Goal: Check status: Check status

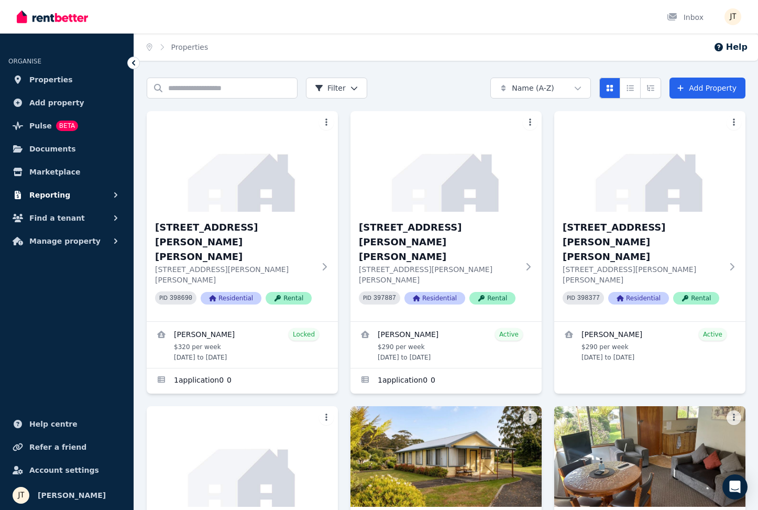
click at [58, 189] on span "Reporting" at bounding box center [49, 195] width 41 height 13
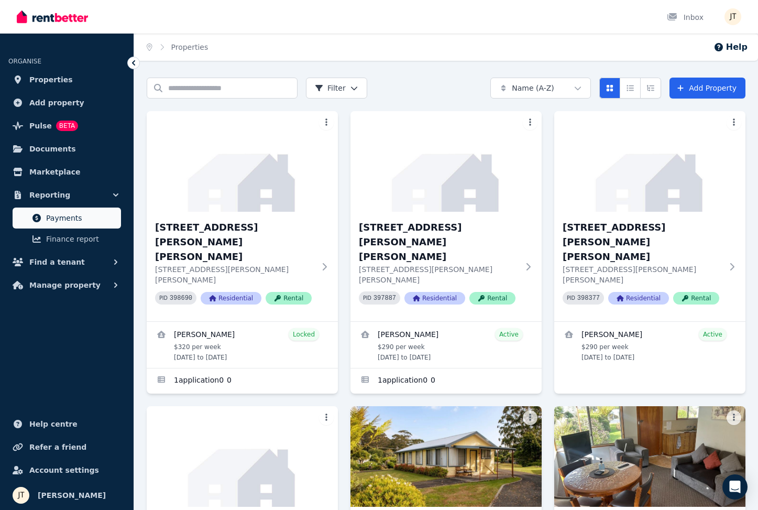
click at [78, 218] on span "Payments" at bounding box center [81, 218] width 71 height 13
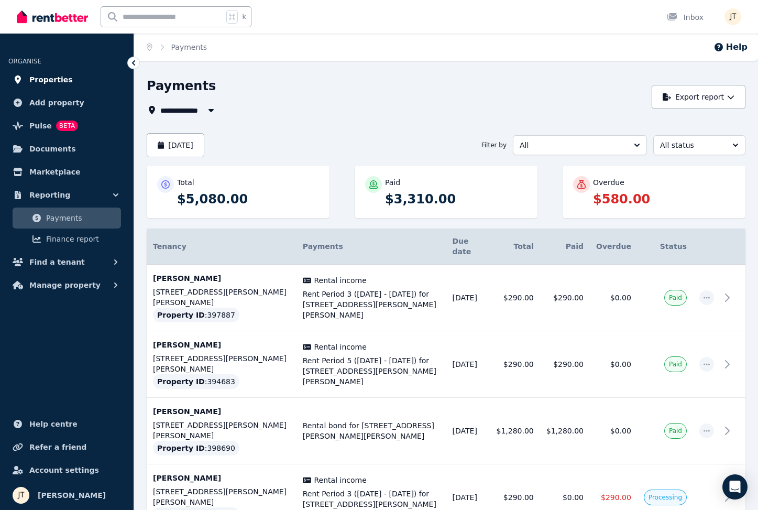
click at [49, 82] on span "Properties" at bounding box center [50, 79] width 43 height 13
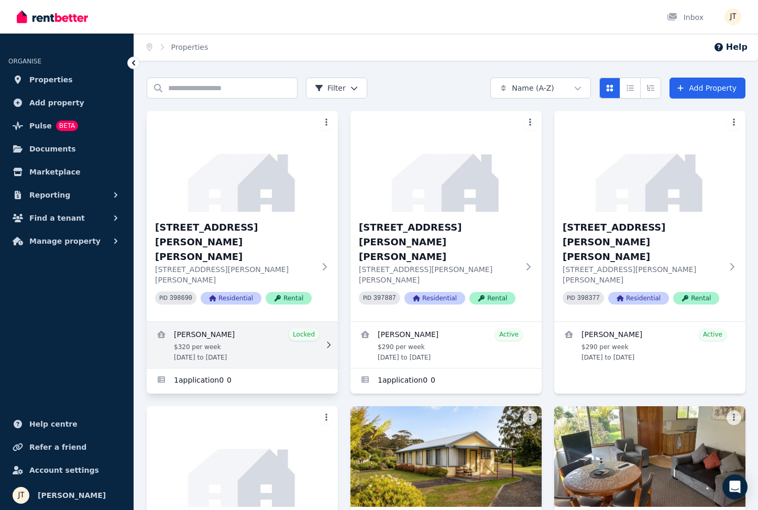
click at [238, 322] on link "View details for Mathieu Venezia" at bounding box center [242, 345] width 191 height 46
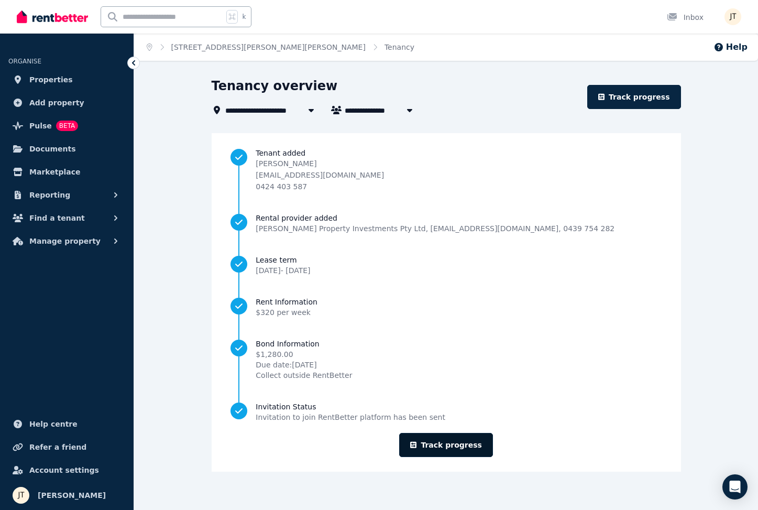
click at [455, 445] on link "Track progress" at bounding box center [446, 445] width 94 height 24
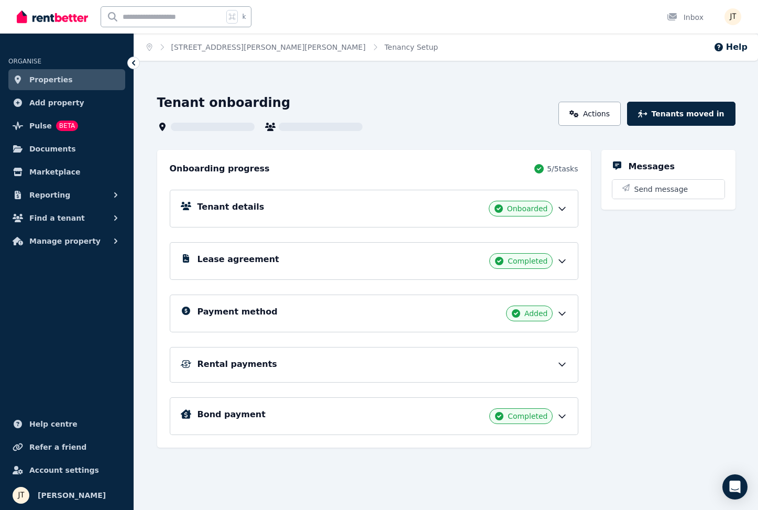
click at [365, 313] on div "Tenant details Onboarded Lease agreement Completed Payment method Added Rental …" at bounding box center [374, 305] width 409 height 260
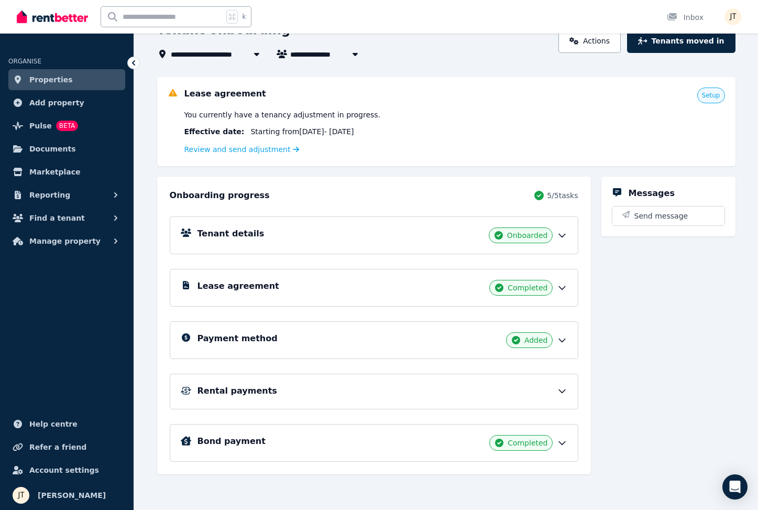
scroll to position [73, 0]
click at [328, 340] on div "Payment method Added" at bounding box center [382, 340] width 370 height 16
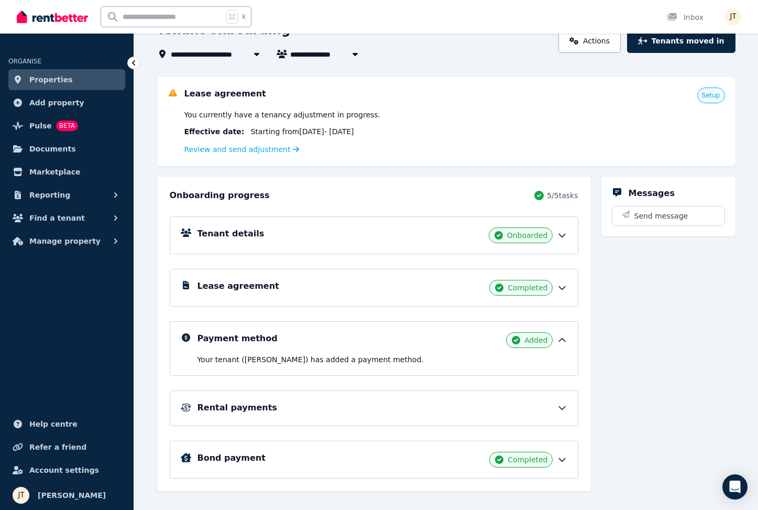
click at [379, 282] on div "Lease agreement Completed" at bounding box center [382, 288] width 370 height 16
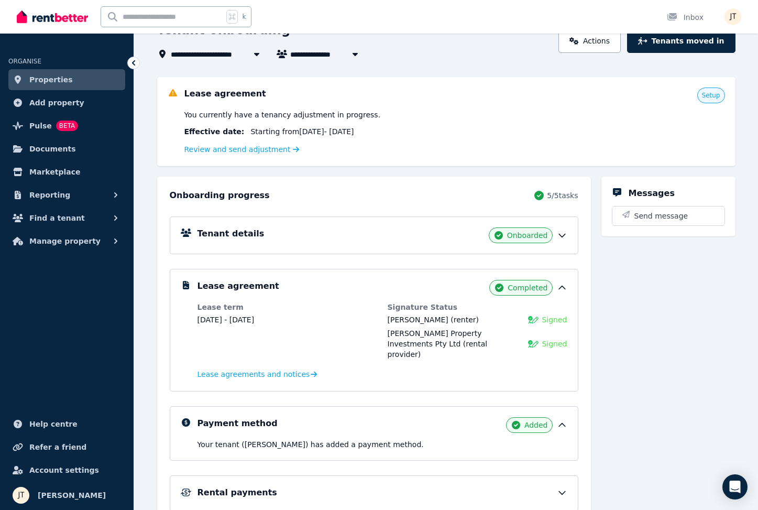
click at [378, 279] on div "Lease agreement Completed Lease term [DATE] - [DATE] Signature Status [PERSON_N…" at bounding box center [374, 330] width 409 height 123
click at [373, 279] on div "Lease agreement Completed Lease term [DATE] - [DATE] Signature Status [PERSON_N…" at bounding box center [374, 330] width 409 height 123
click at [561, 290] on icon at bounding box center [562, 287] width 10 height 10
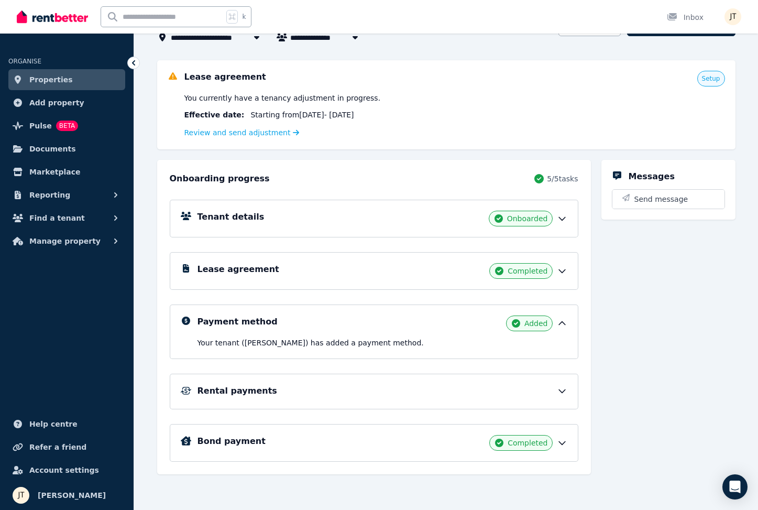
click at [303, 391] on div "Rental payments" at bounding box center [382, 390] width 370 height 13
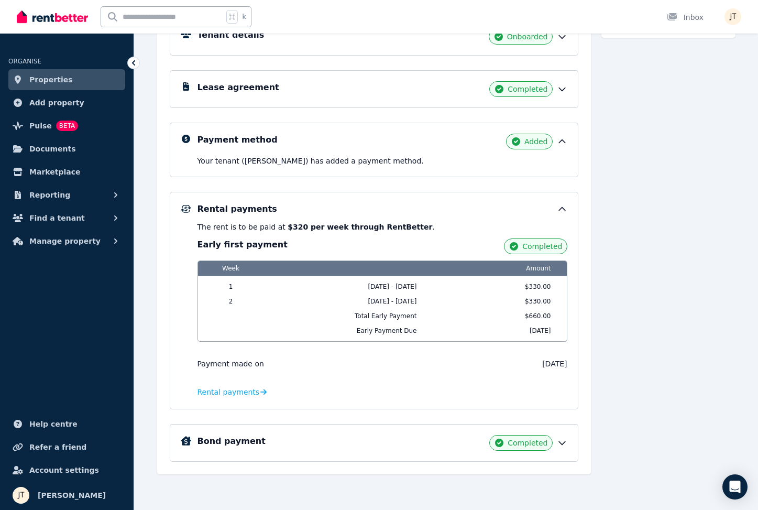
scroll to position [271, 0]
click at [245, 392] on span "Rental payments" at bounding box center [228, 392] width 62 height 10
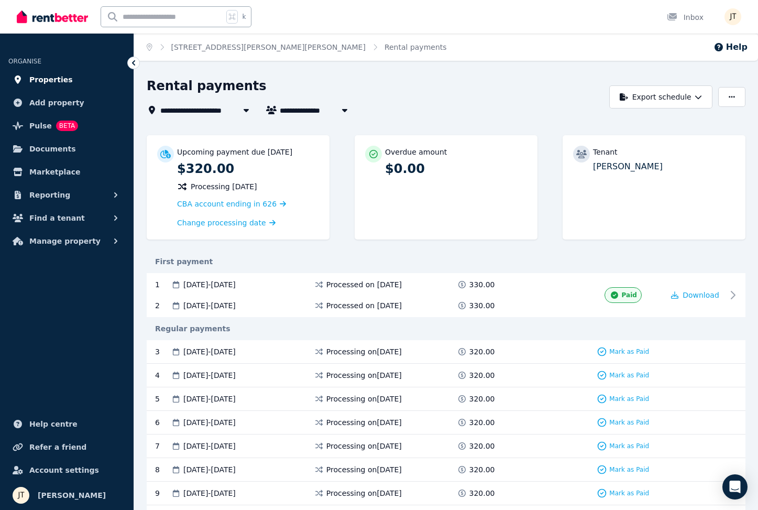
click at [46, 80] on span "Properties" at bounding box center [50, 79] width 43 height 13
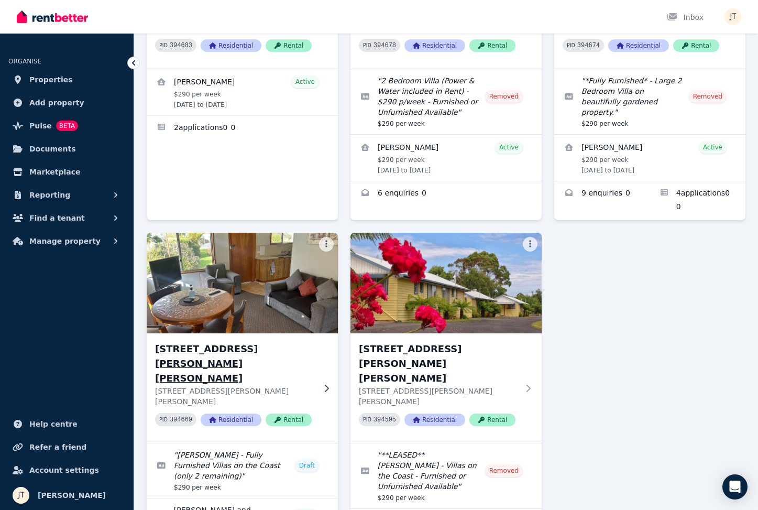
scroll to position [547, 0]
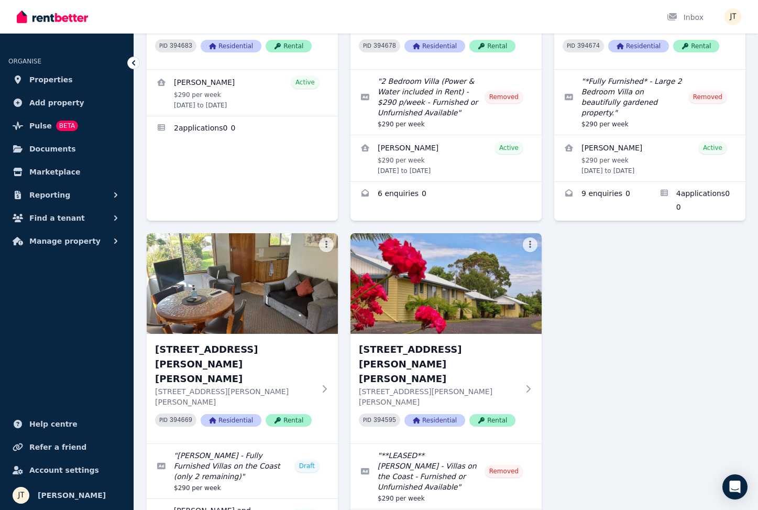
click at [645, 199] on div "1/[STREET_ADDRESS][PERSON_NAME][PERSON_NAME][PERSON_NAME][PERSON_NAME] 398690 R…" at bounding box center [446, 72] width 599 height 1017
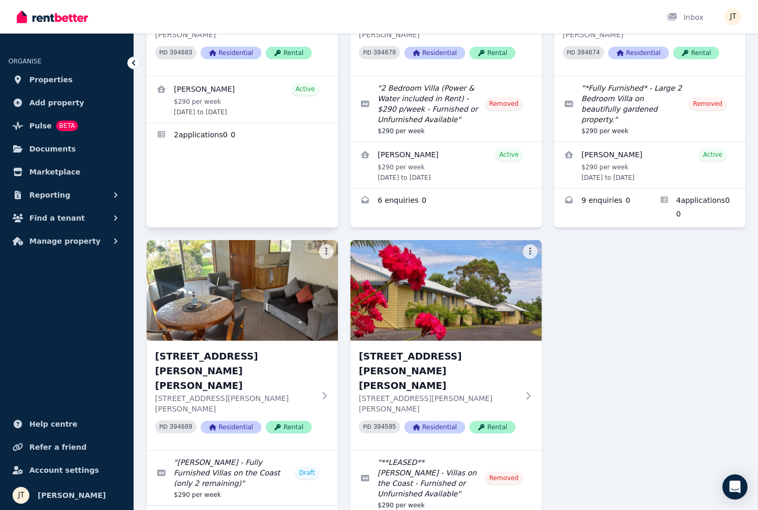
scroll to position [541, 0]
click at [49, 82] on span "Properties" at bounding box center [50, 79] width 43 height 13
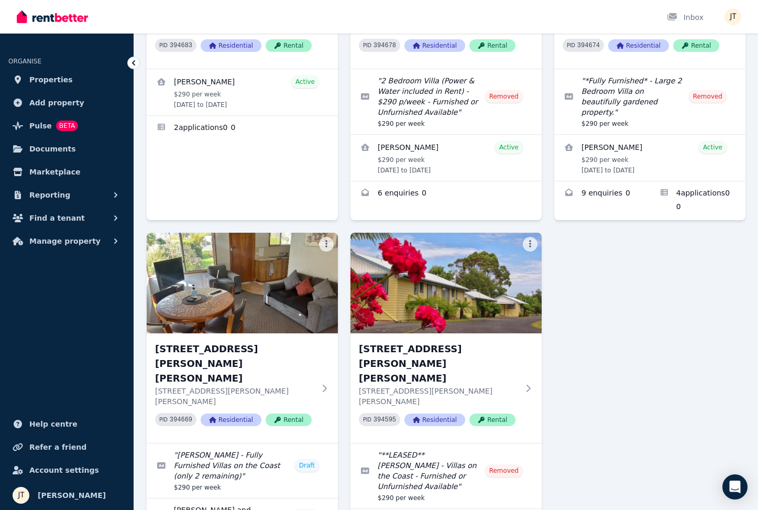
scroll to position [547, 0]
